Goal: Transaction & Acquisition: Purchase product/service

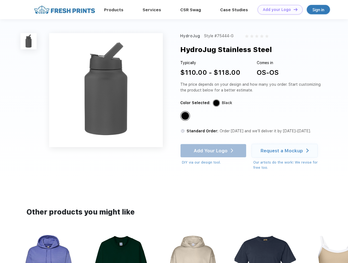
click at [278, 10] on link "Add your Logo Design Tool" at bounding box center [280, 10] width 45 height 10
click at [29, 41] on img at bounding box center [29, 41] width 16 height 16
click at [186, 116] on div "Standard Color" at bounding box center [186, 116] width 8 height 8
click at [214, 150] on div "Add Your Logo DIY via our design tool. Ah shoot! This product isn't up in our d…" at bounding box center [214, 154] width 66 height 21
click at [286, 150] on div "Request a Mockup" at bounding box center [282, 150] width 42 height 5
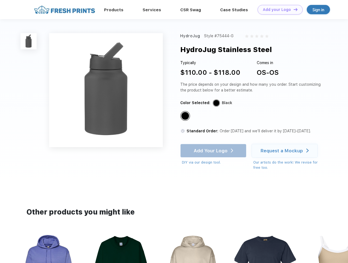
click at [174, 248] on img at bounding box center [192, 268] width 61 height 70
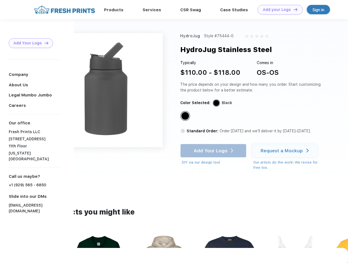
click at [48, 248] on div at bounding box center [174, 257] width 348 height 18
click at [121, 248] on div at bounding box center [174, 257] width 348 height 18
